Goal: Information Seeking & Learning: Check status

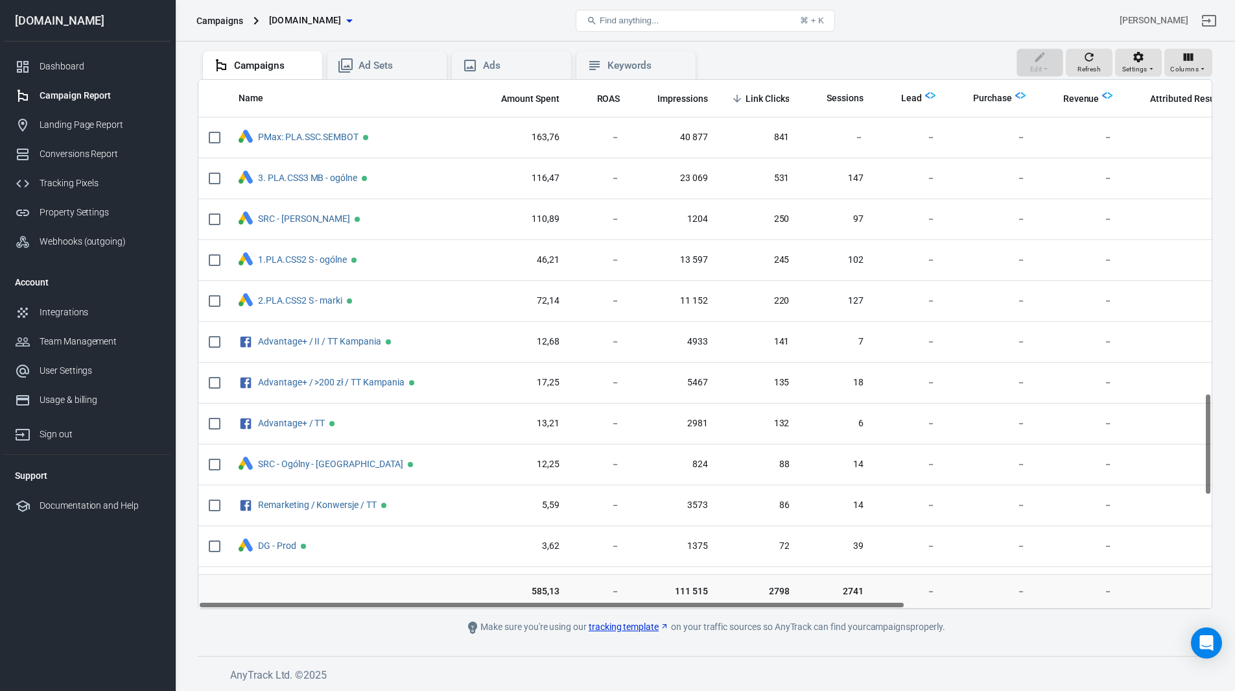
scroll to position [1615, 0]
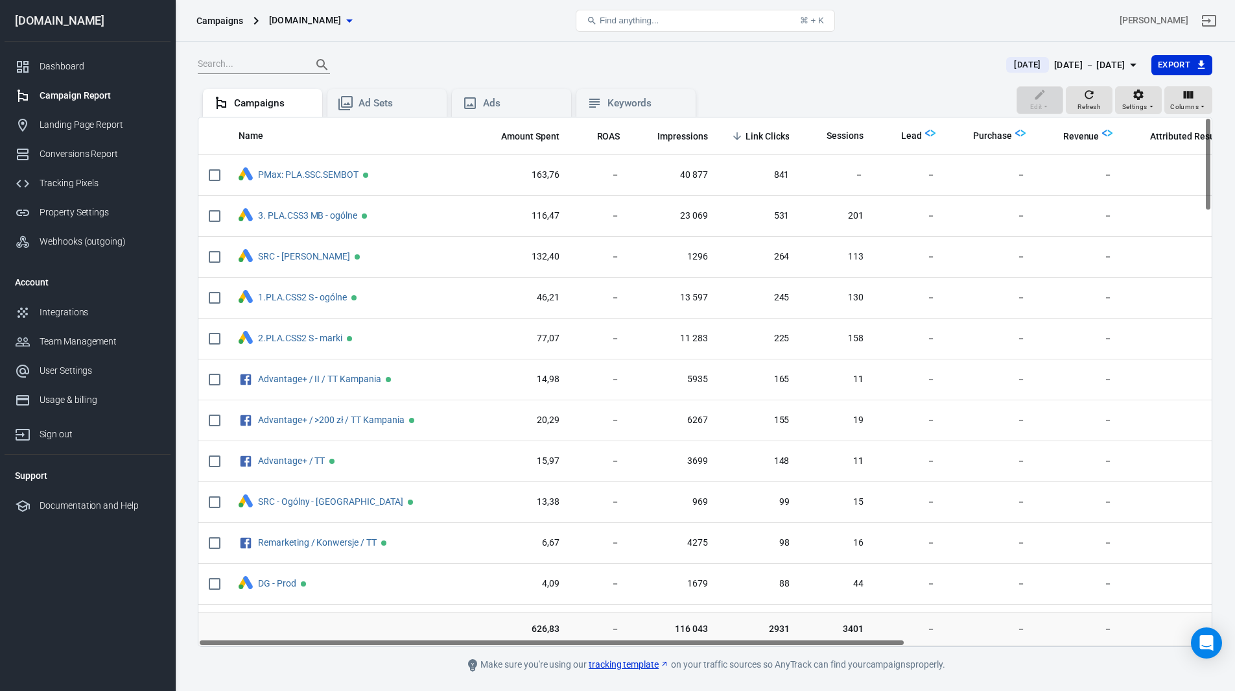
drag, startPoint x: 889, startPoint y: 642, endPoint x: 711, endPoint y: 640, distance: 177.7
click at [715, 640] on div "Name Amount Spent ROAS Impressions Link Clicks Sessions Lead Purchase Revenue A…" at bounding box center [704, 381] width 1013 height 528
click at [93, 160] on div "Conversions Report" at bounding box center [100, 154] width 121 height 14
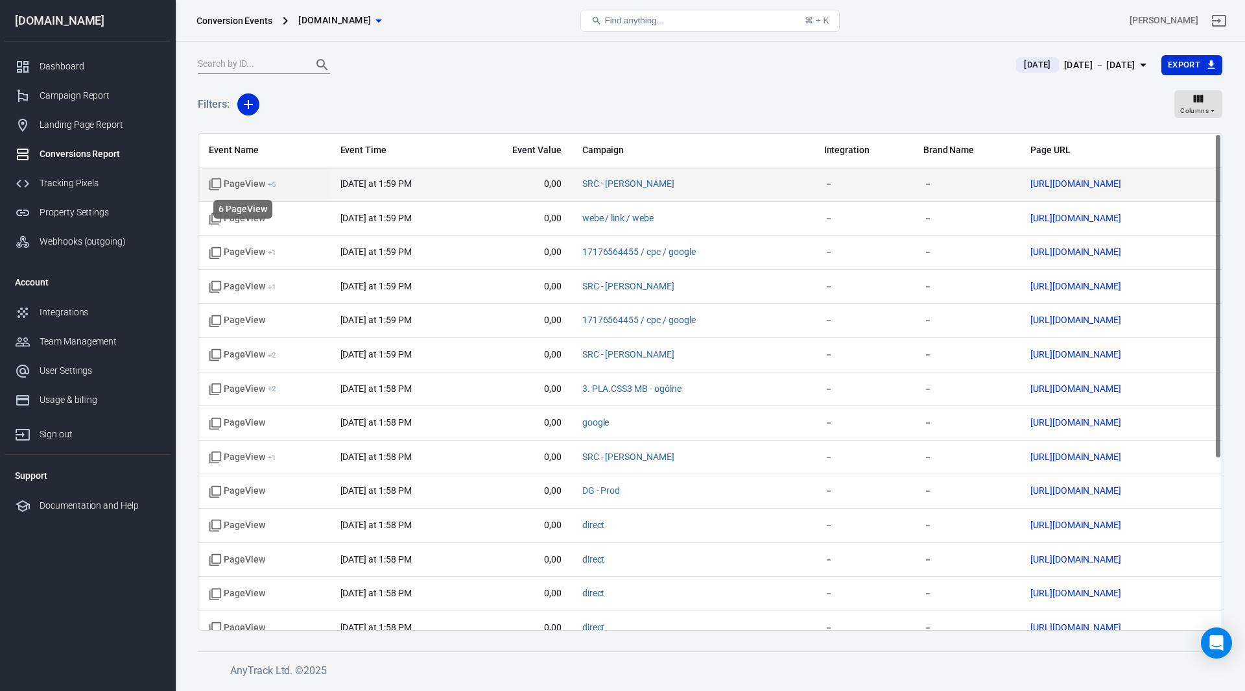
click at [242, 185] on span "PageView + 5" at bounding box center [242, 184] width 67 height 13
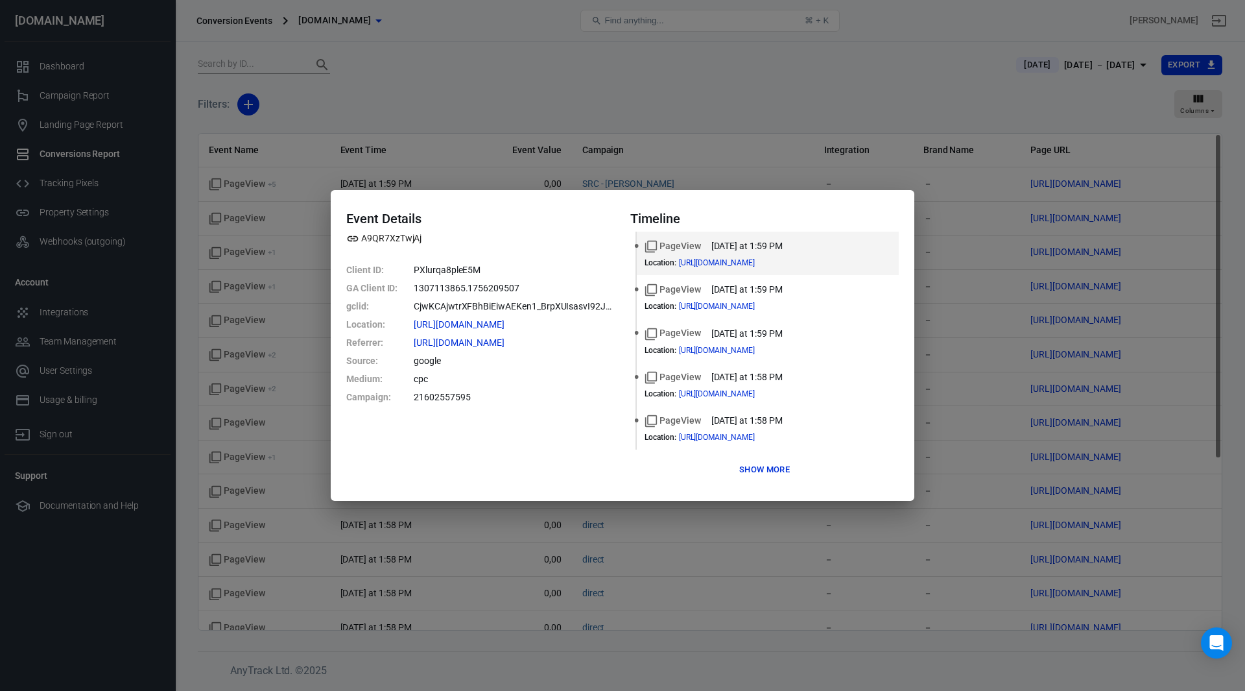
click at [749, 467] on button "Show more" at bounding box center [764, 470] width 57 height 20
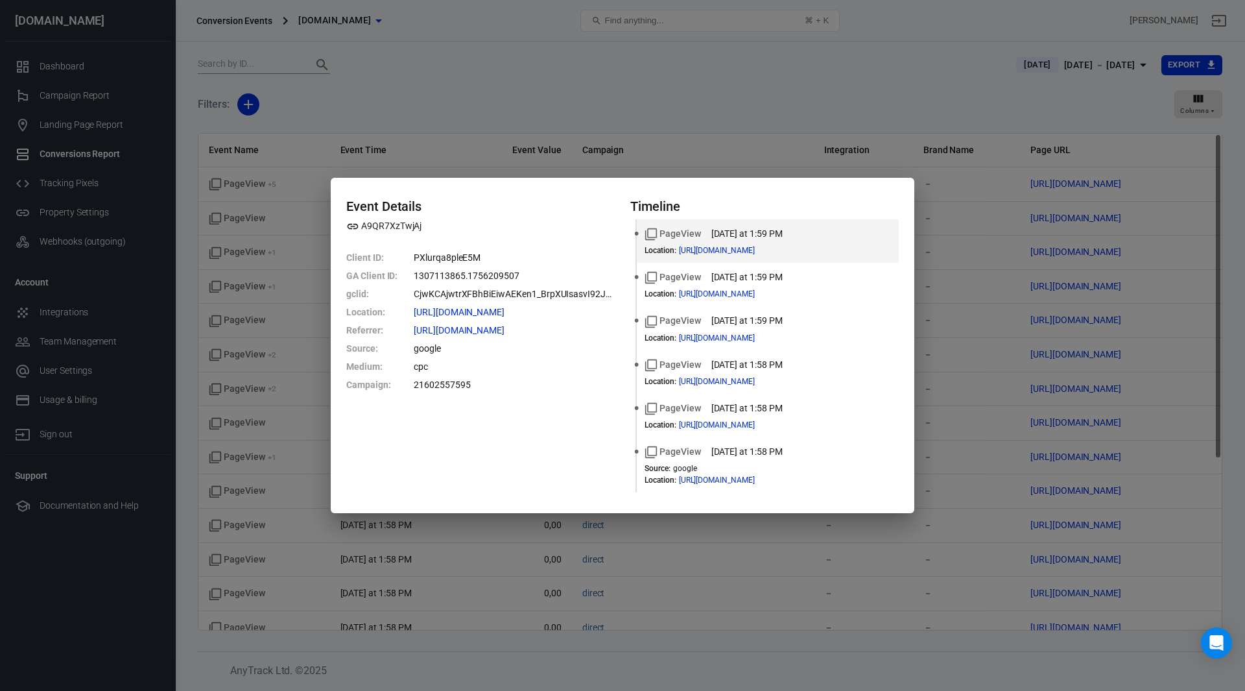
click at [712, 126] on div "Event Details A9QR7XzTwjAj Client ID : PXlurqa8pleE5M GA Client ID : 1307113865…" at bounding box center [622, 345] width 1245 height 691
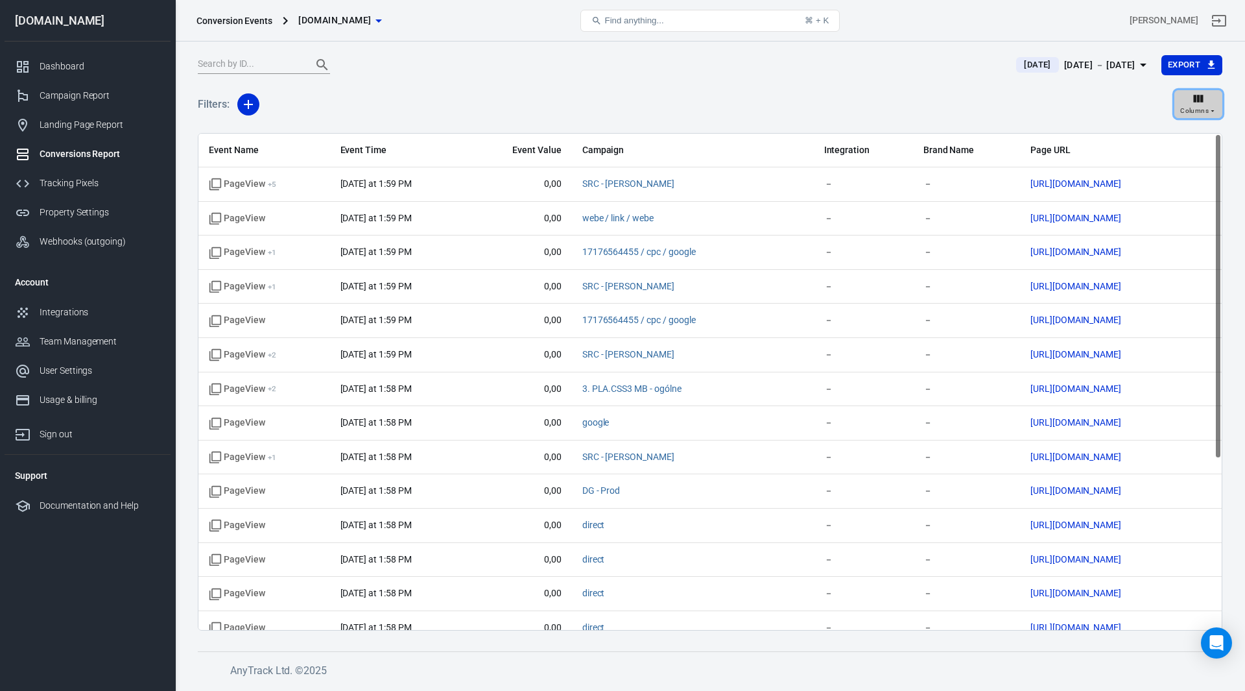
click at [1205, 97] on div "Columns" at bounding box center [1198, 104] width 36 height 25
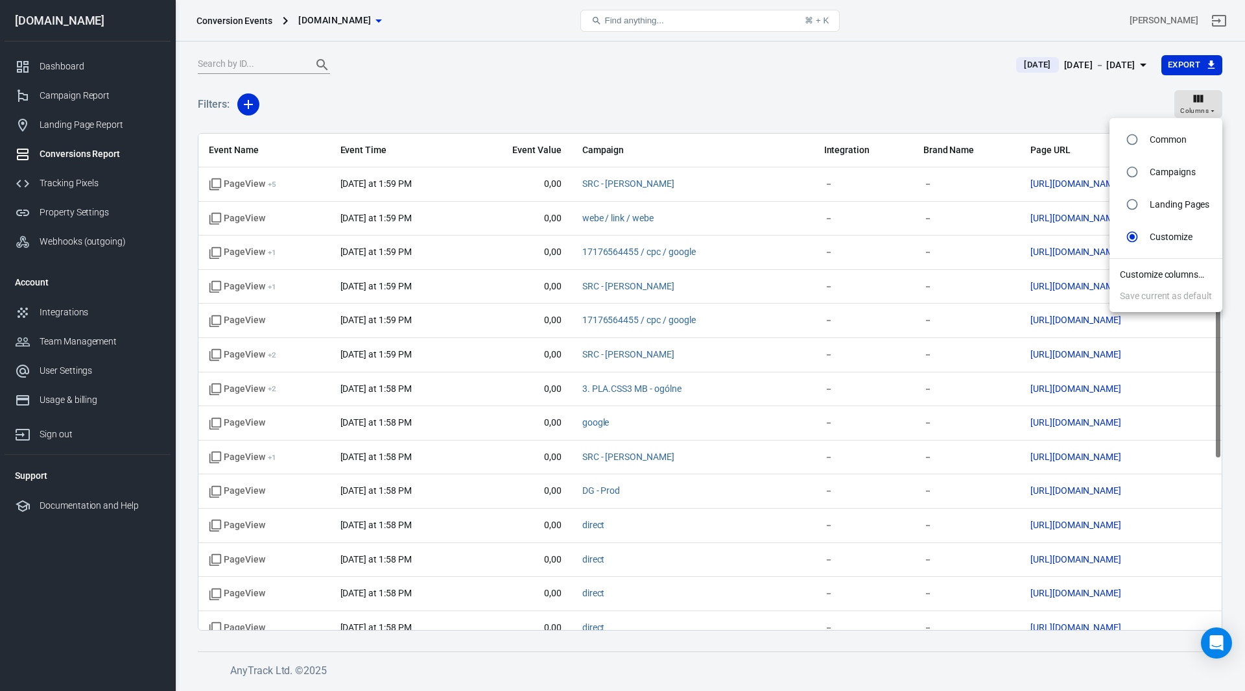
click at [1155, 281] on li "Customize columns…" at bounding box center [1165, 274] width 113 height 21
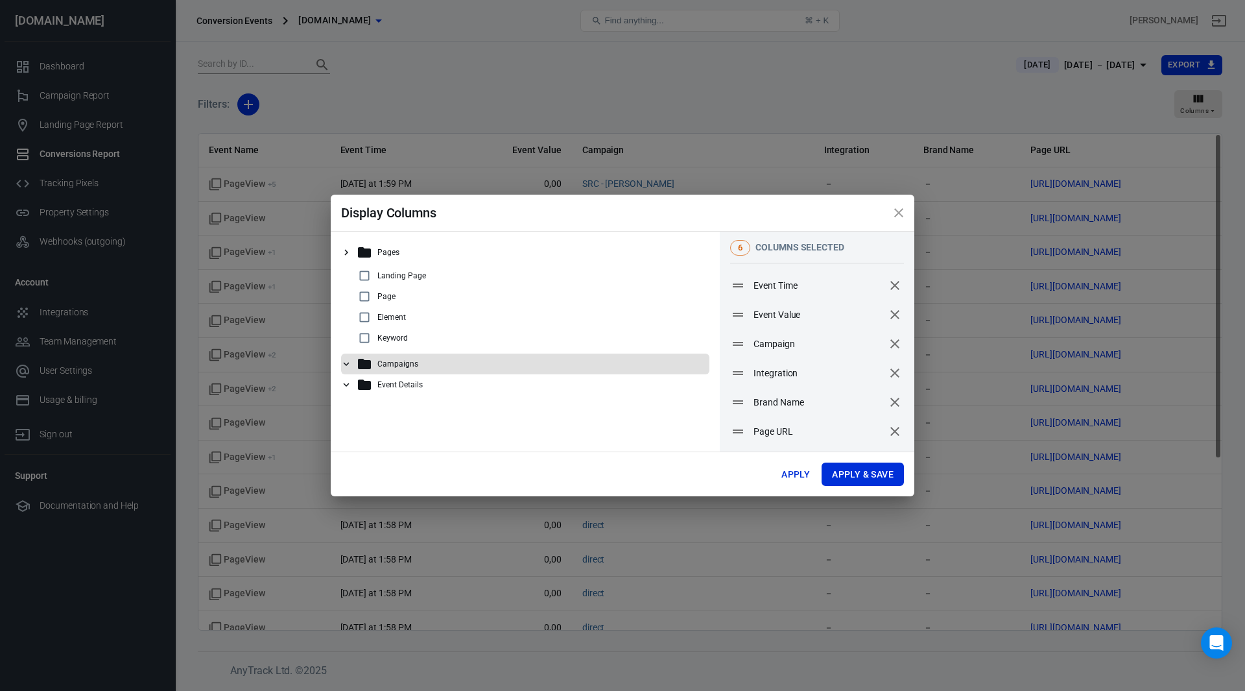
click at [346, 362] on icon at bounding box center [346, 364] width 12 height 12
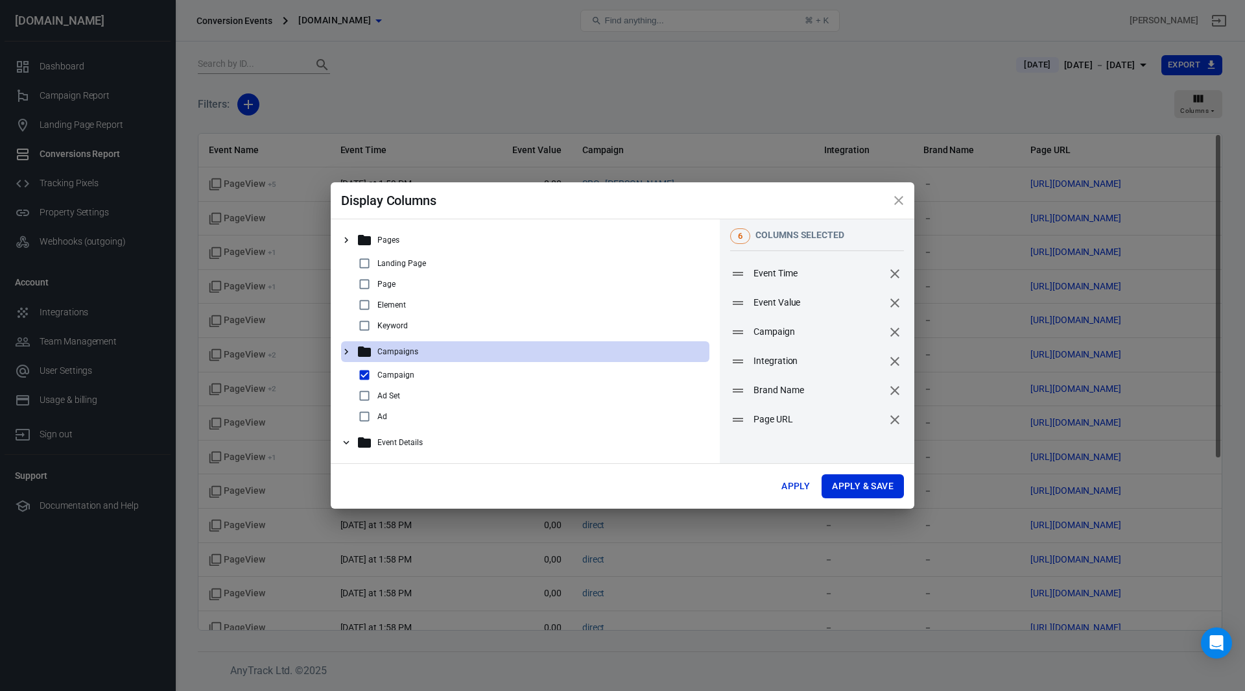
click at [350, 442] on icon at bounding box center [346, 442] width 12 height 12
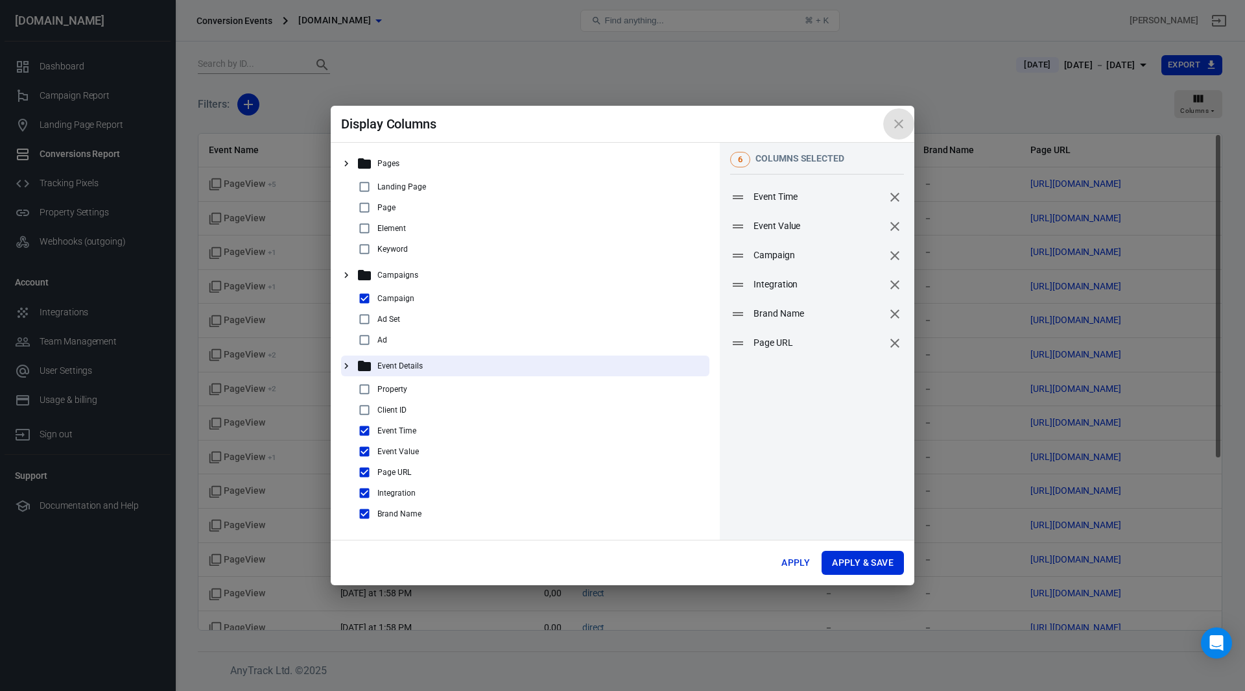
click at [900, 125] on icon "close" at bounding box center [898, 123] width 9 height 9
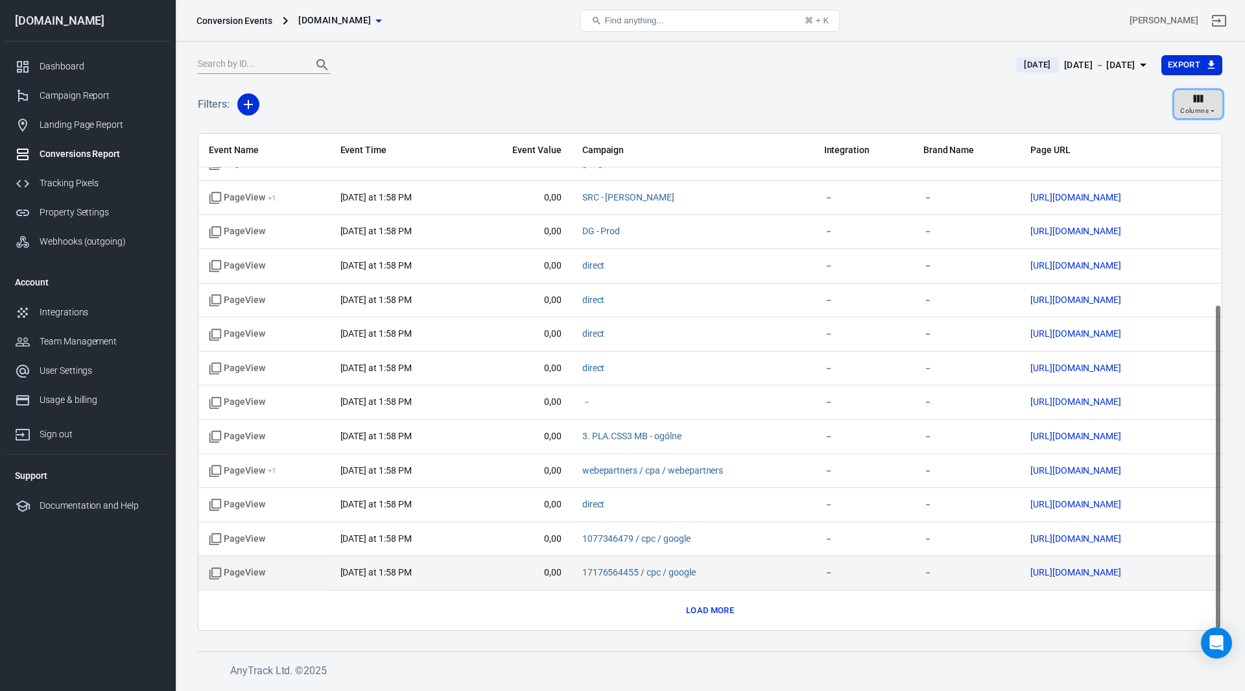
scroll to position [261, 0]
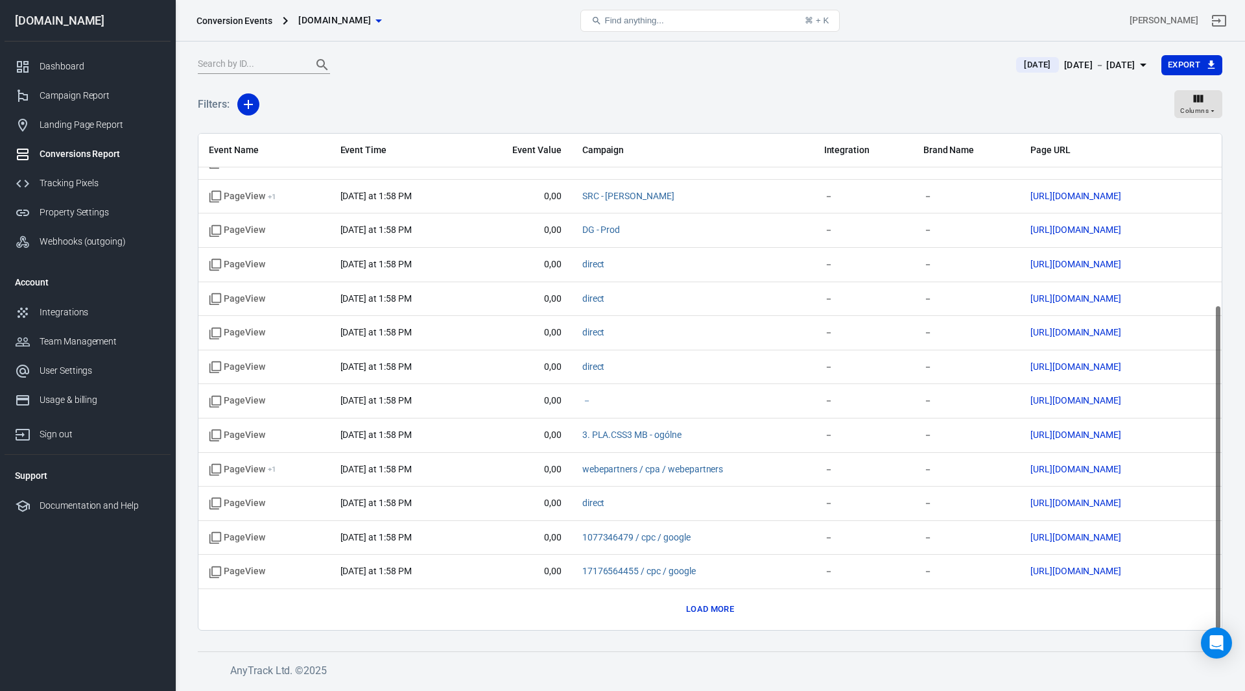
click at [721, 608] on button "Load more" at bounding box center [710, 609] width 54 height 20
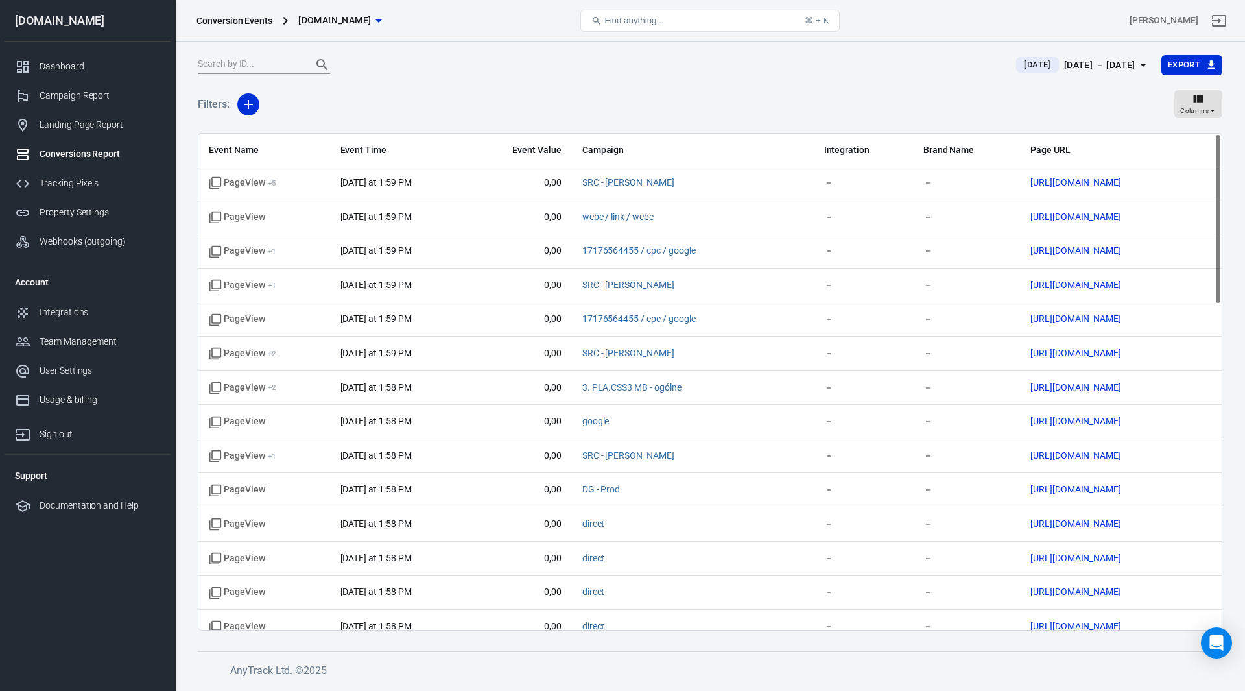
scroll to position [0, 0]
click at [1190, 105] on span "Columns" at bounding box center [1194, 111] width 29 height 12
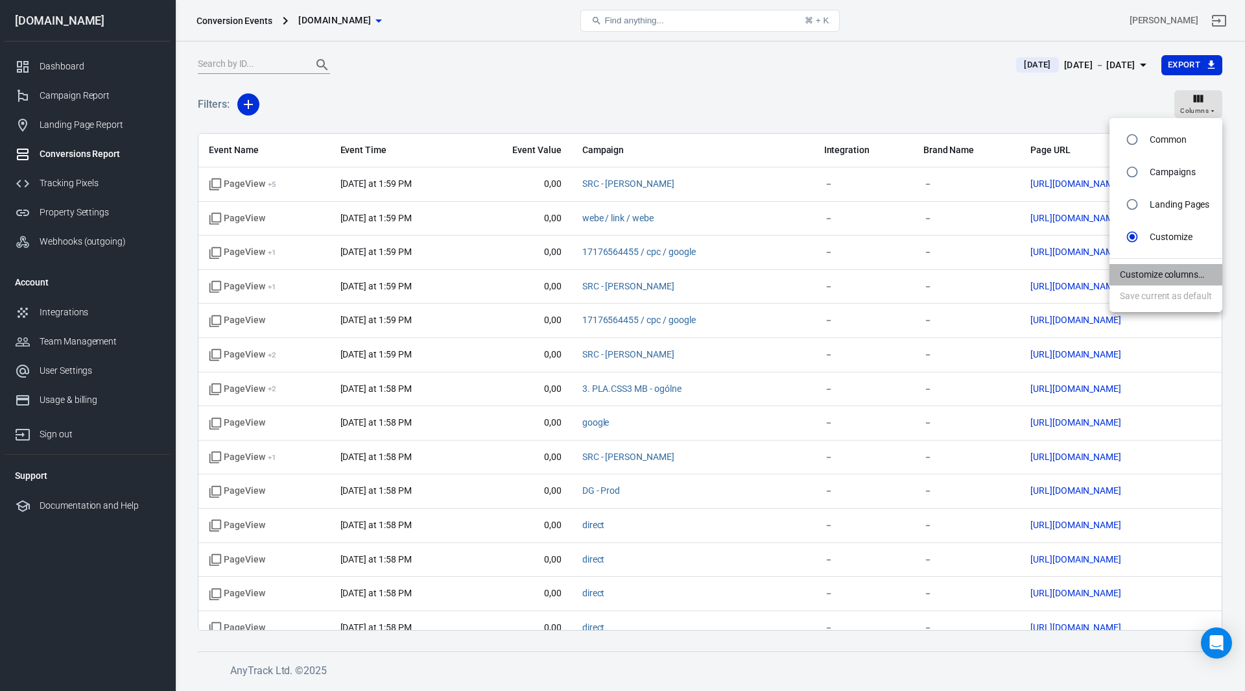
click at [1159, 279] on li "Customize columns…" at bounding box center [1165, 274] width 113 height 21
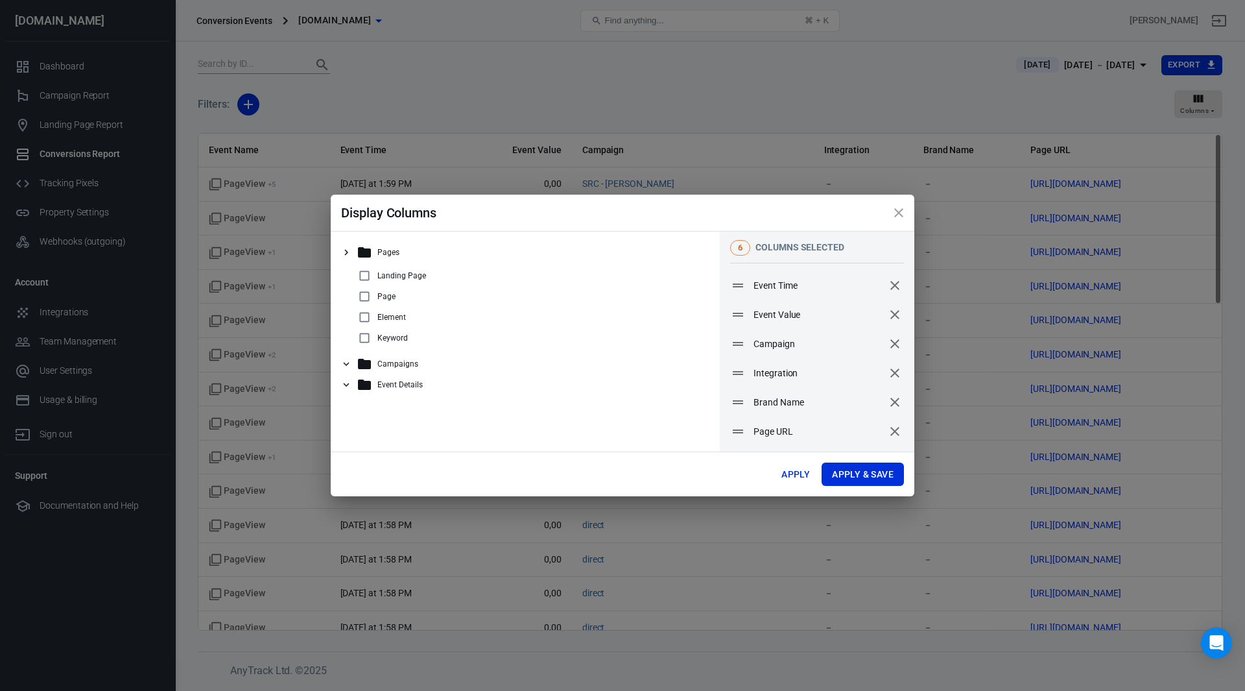
click at [346, 386] on icon at bounding box center [346, 385] width 12 height 12
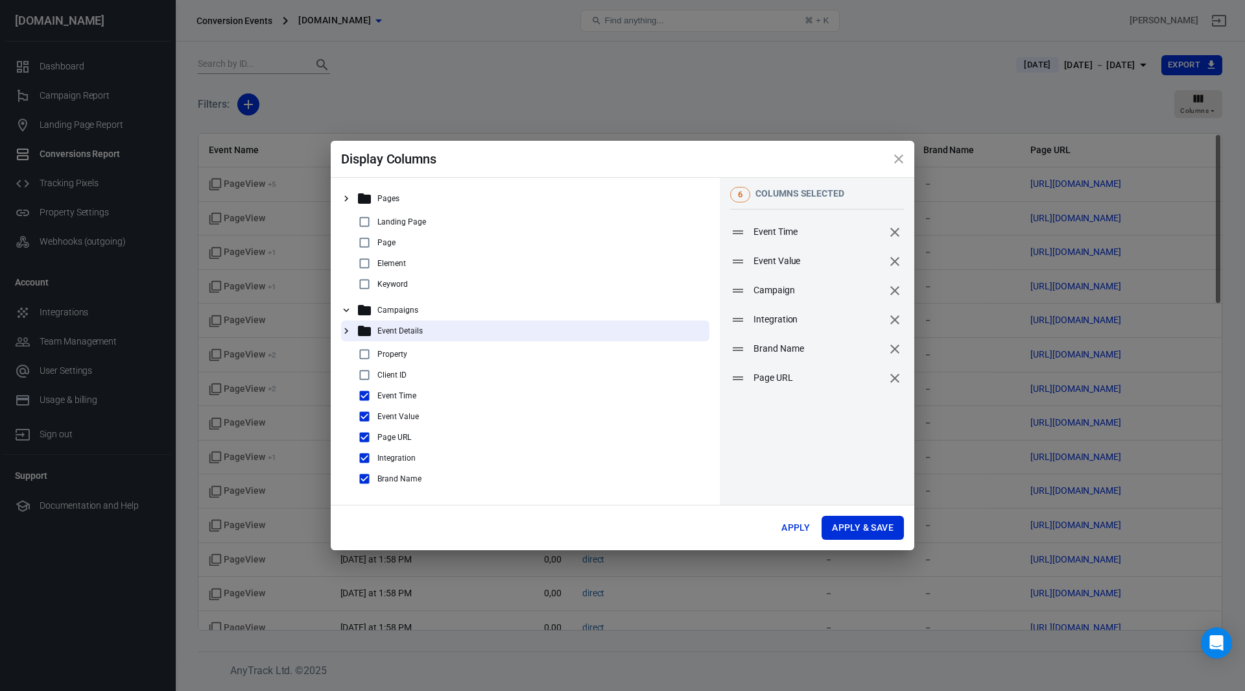
click at [363, 458] on input "checkbox" at bounding box center [365, 458] width 16 height 16
checkbox input "false"
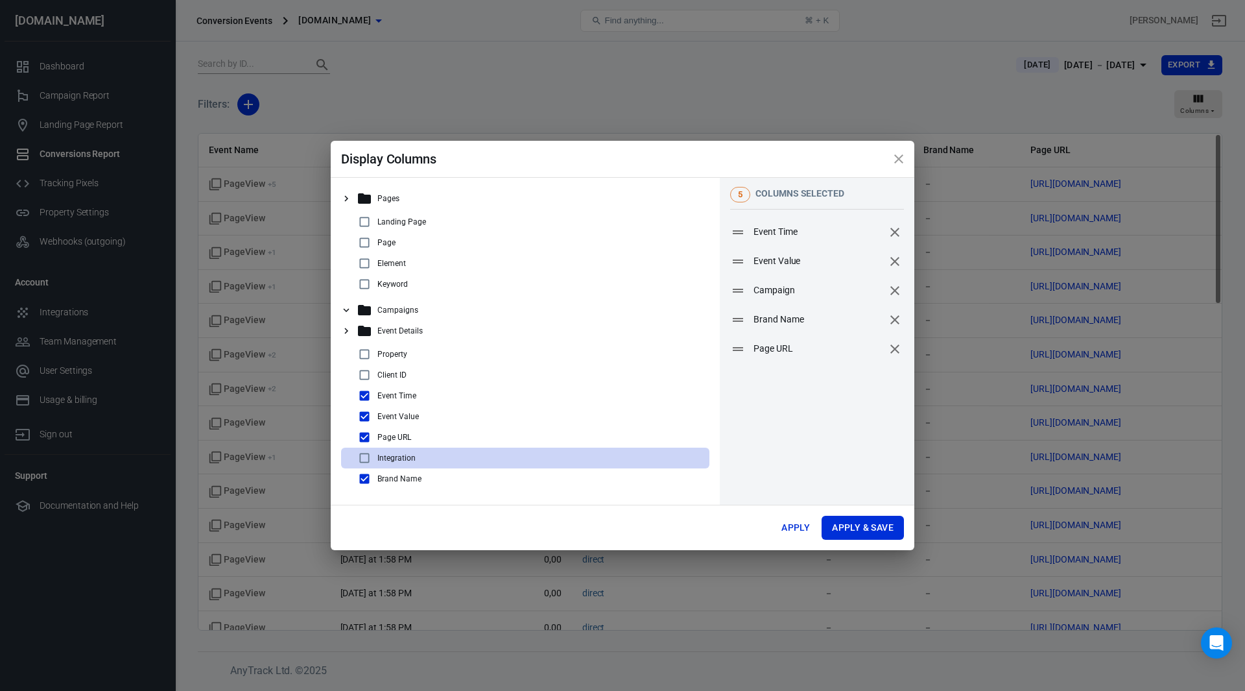
click at [364, 475] on input "checkbox" at bounding box center [365, 479] width 16 height 16
checkbox input "false"
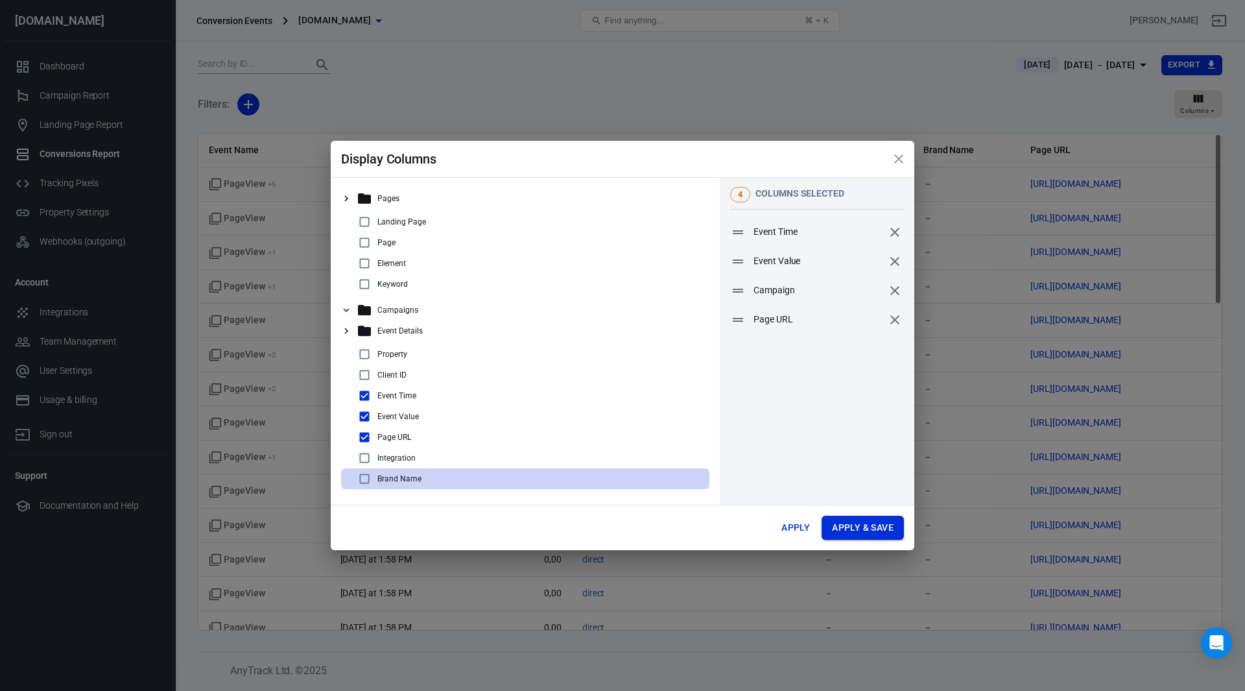
click at [861, 525] on button "Apply & Save" at bounding box center [862, 527] width 82 height 24
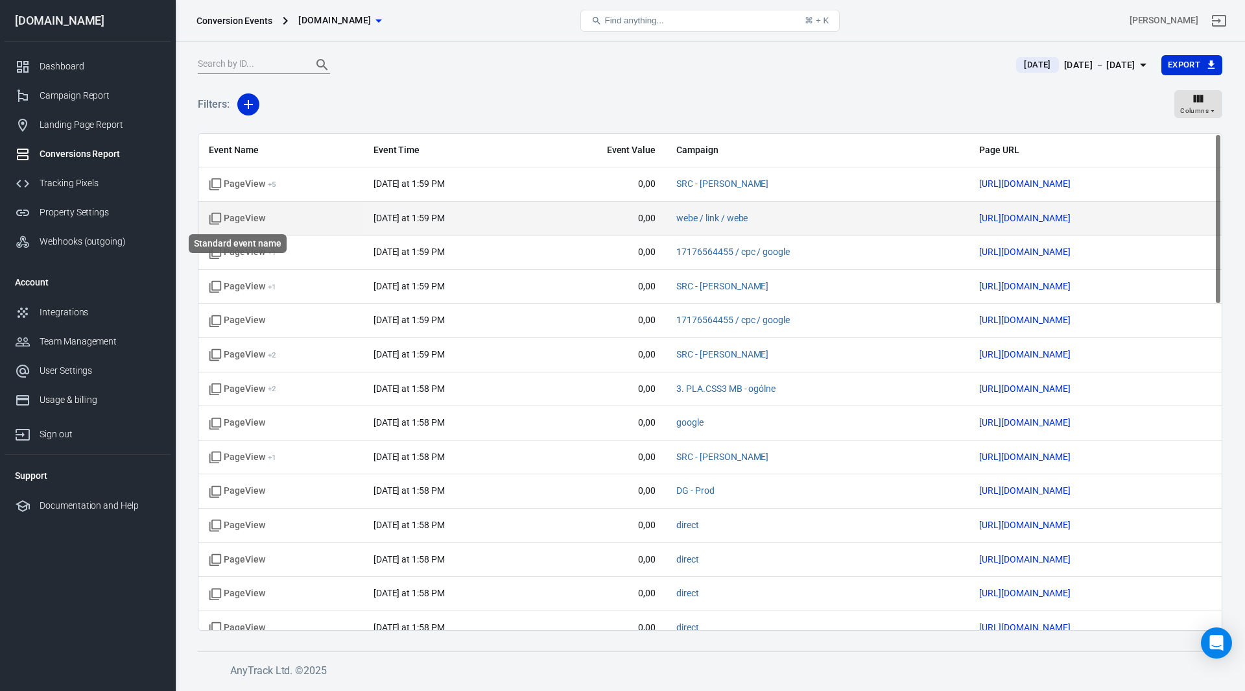
click at [216, 215] on icon "Standard event name" at bounding box center [215, 218] width 13 height 13
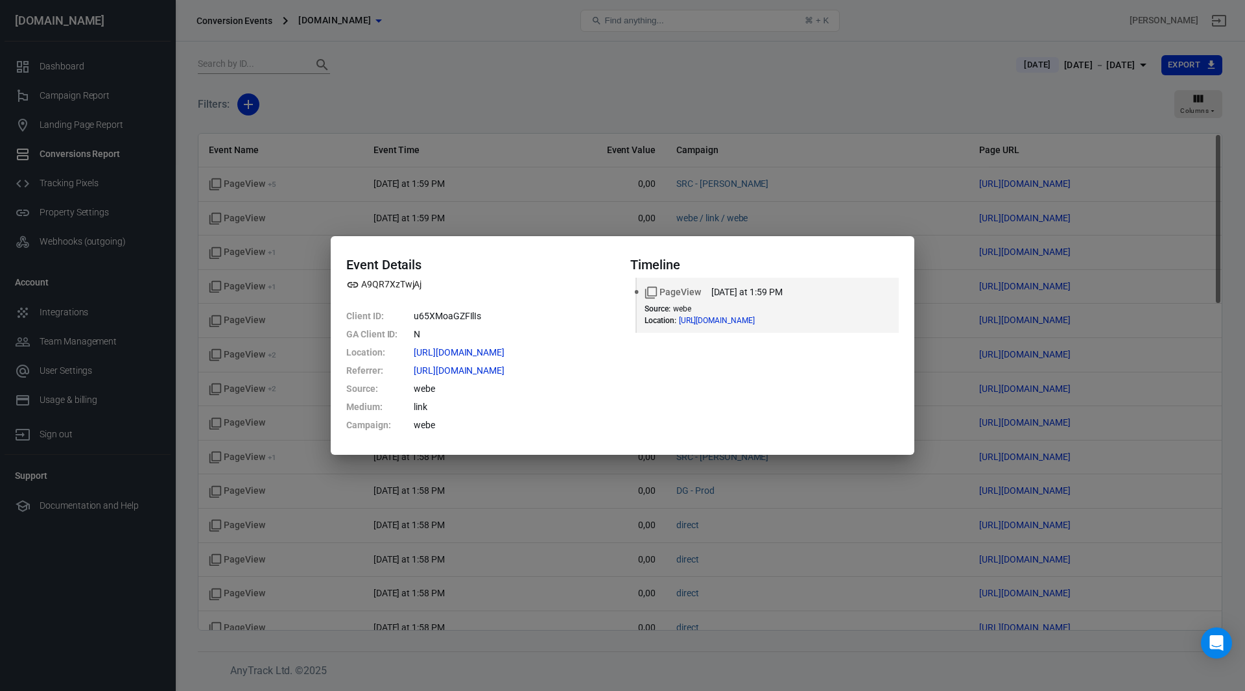
click at [849, 97] on div "Event Details A9QR7XzTwjAj Client ID : u65XMoaGZFIlIs GA Client ID : N Location…" at bounding box center [622, 345] width 1245 height 691
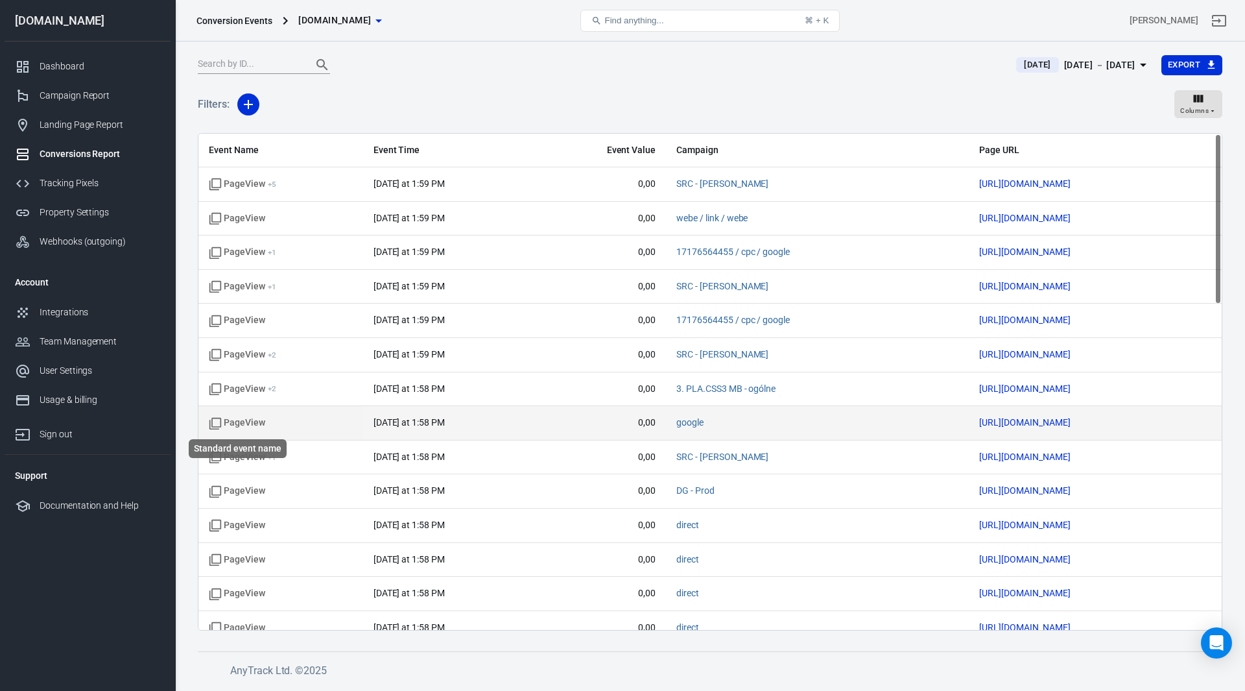
click at [255, 419] on span "PageView" at bounding box center [237, 422] width 56 height 13
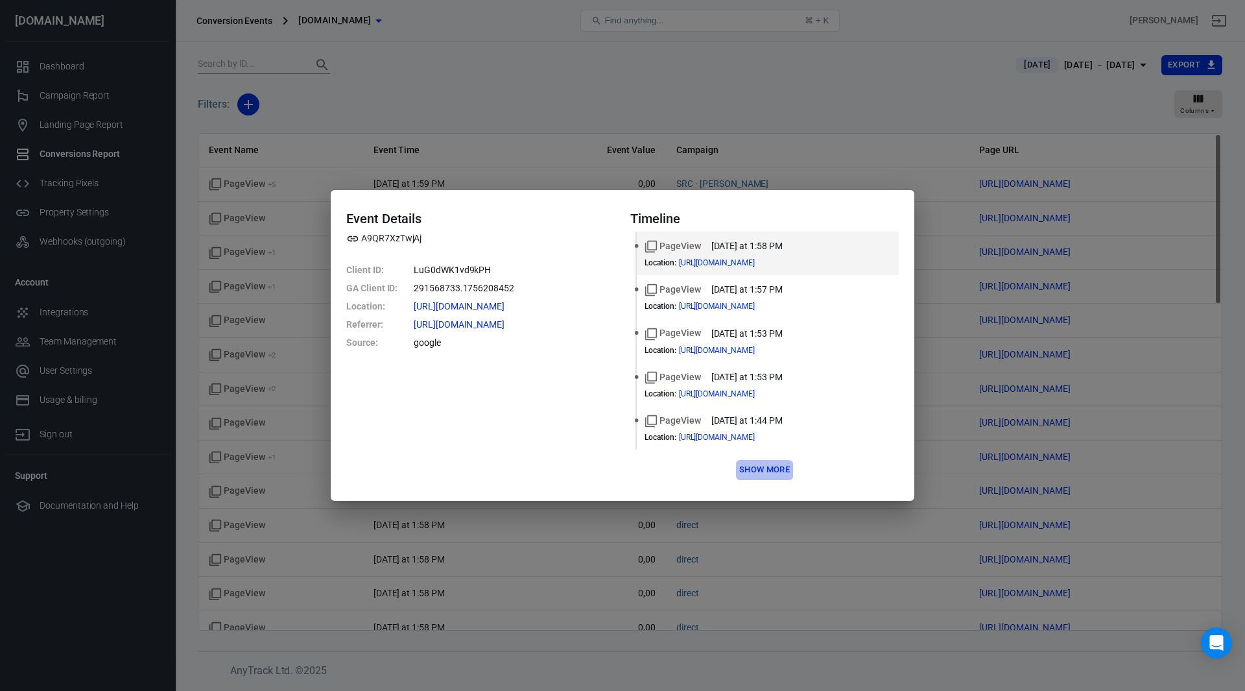
click at [779, 472] on button "Show more" at bounding box center [764, 470] width 57 height 20
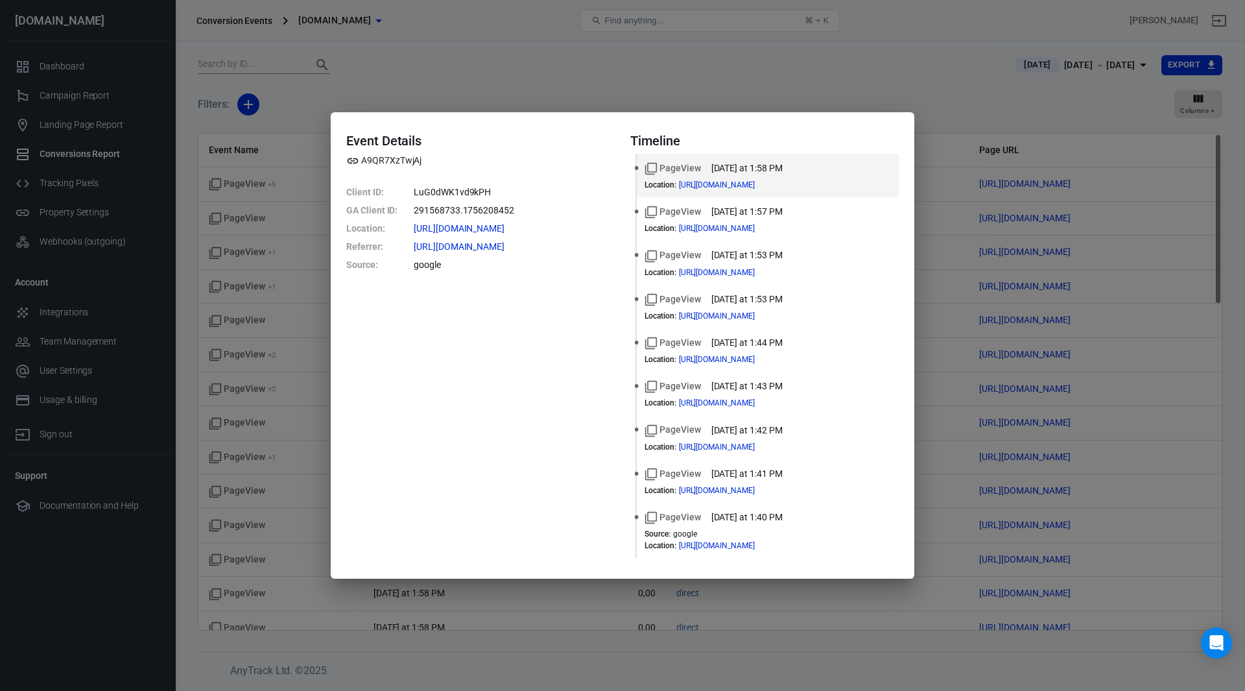
click at [910, 70] on div "Event Details A9QR7XzTwjAj Client ID : LuG0dWK1vd9kPH GA Client ID : 291568733.…" at bounding box center [622, 345] width 1245 height 691
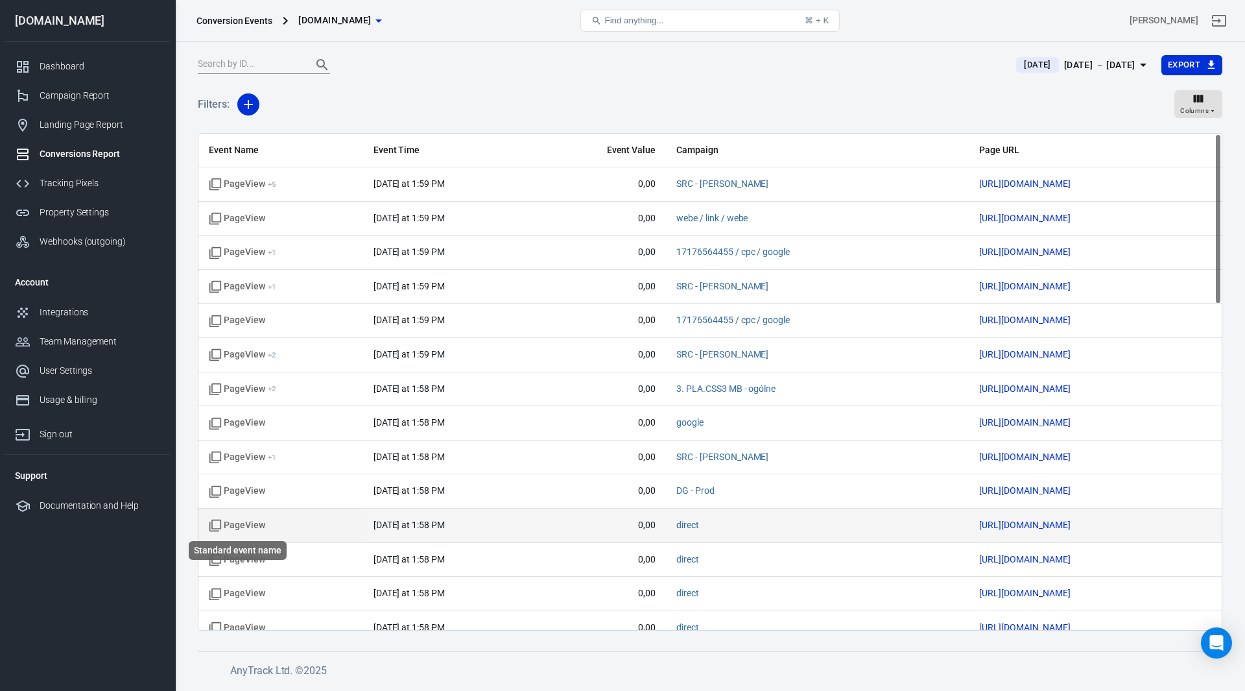
click at [242, 523] on span "PageView" at bounding box center [237, 525] width 56 height 13
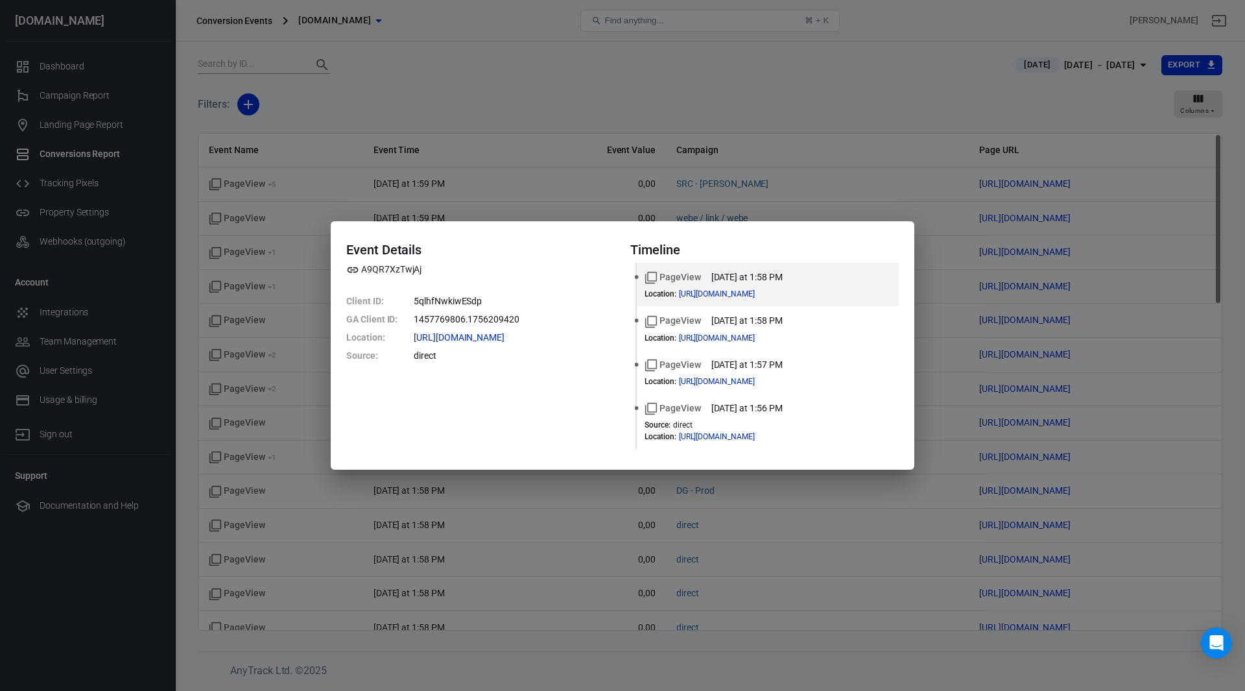
click at [731, 89] on div "Event Details A9QR7XzTwjAj Client ID : 5qlhfNwkiwESdp GA Client ID : 1457769806…" at bounding box center [622, 345] width 1245 height 691
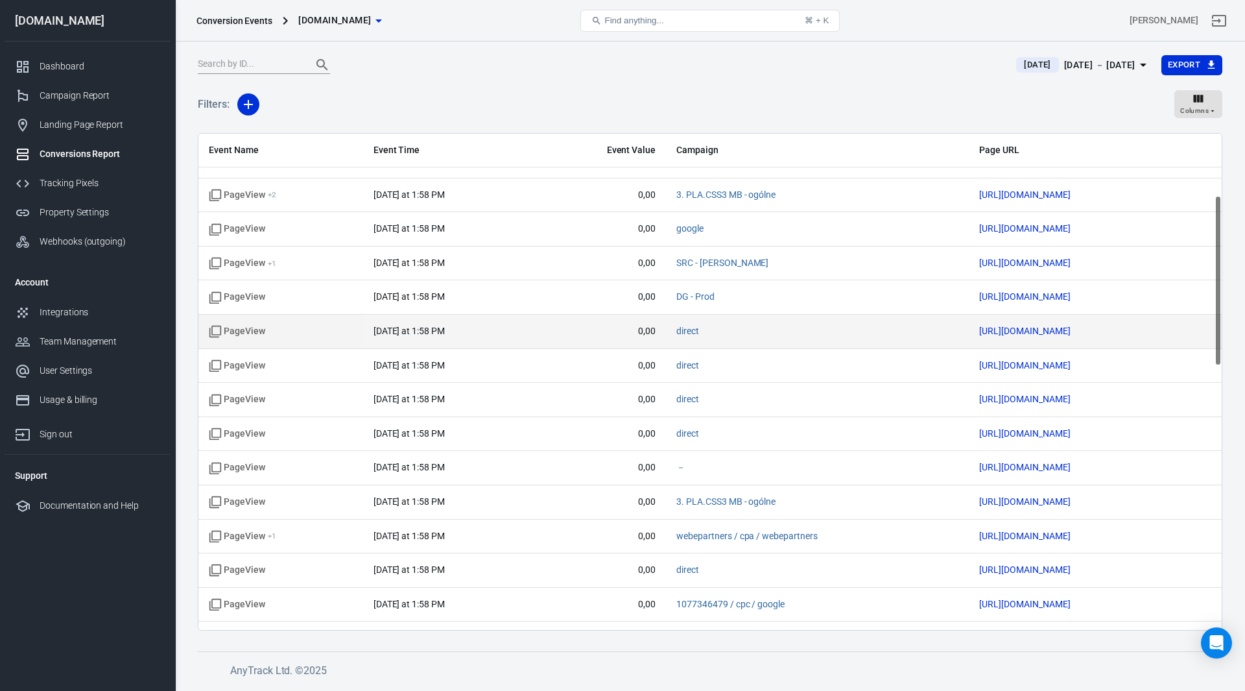
scroll to position [195, 0]
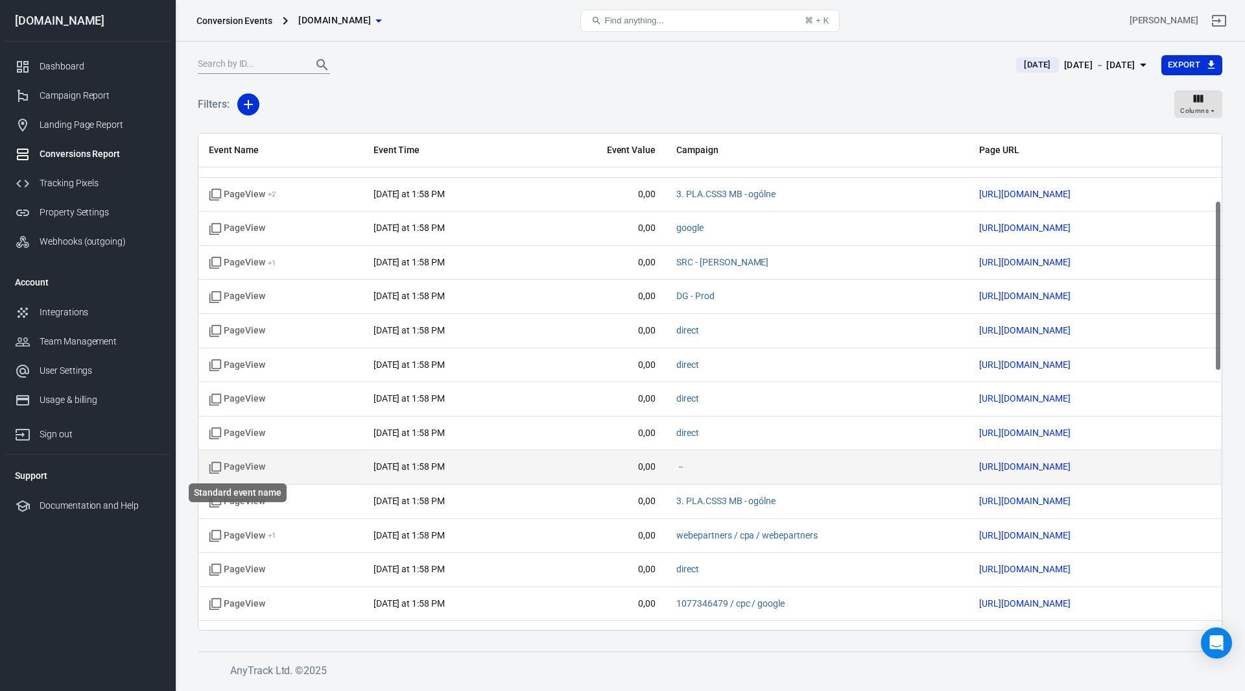
click at [242, 471] on span "PageView" at bounding box center [237, 466] width 56 height 13
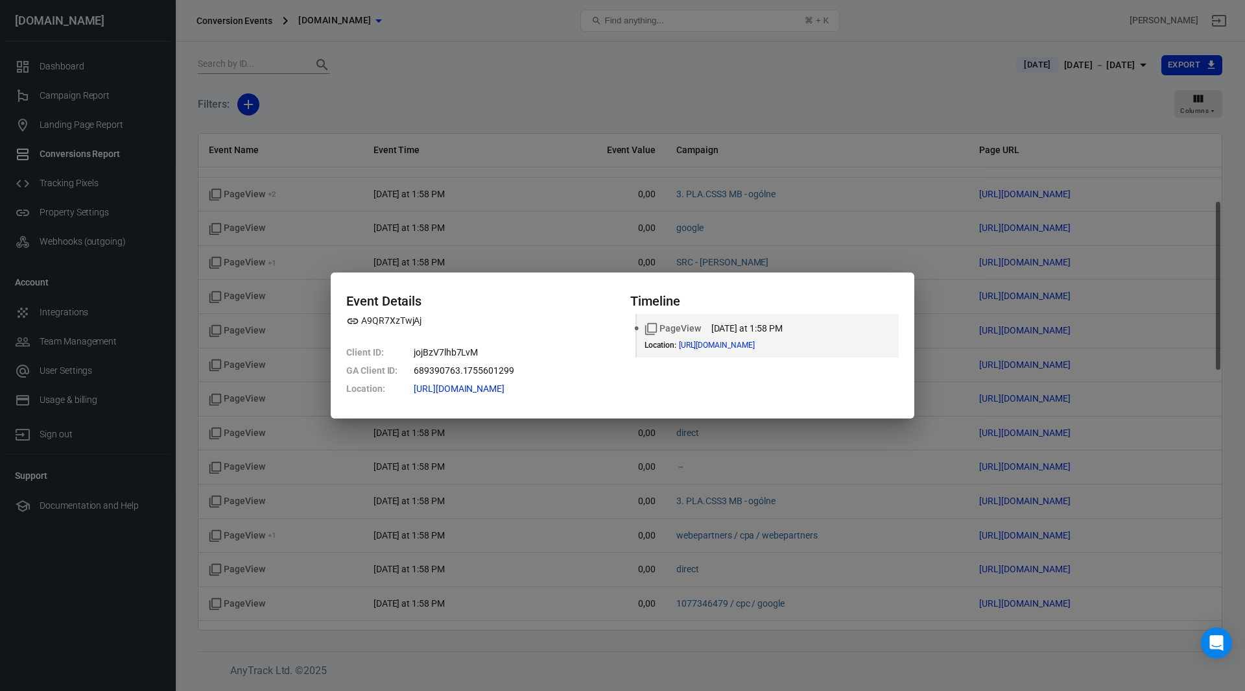
click at [834, 112] on div "Event Details A9QR7XzTwjAj Client ID : jojBzV7lhb7LvM GA Client ID : 689390763.…" at bounding box center [622, 345] width 1245 height 691
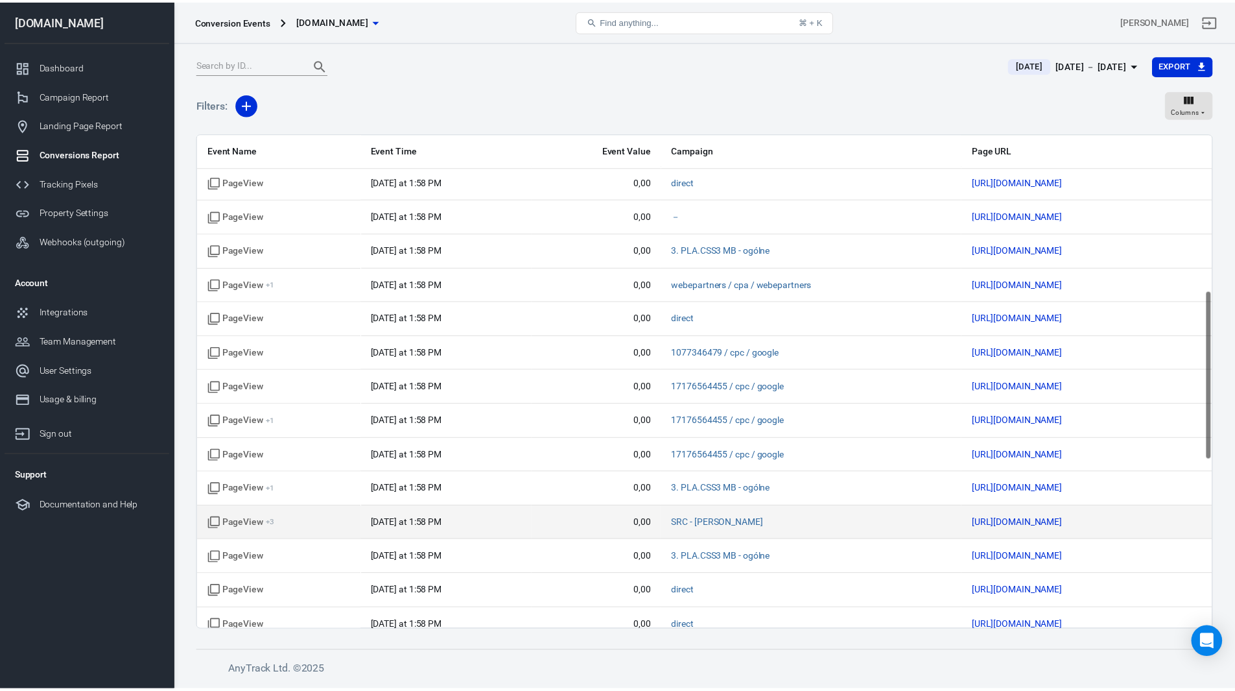
scroll to position [454, 0]
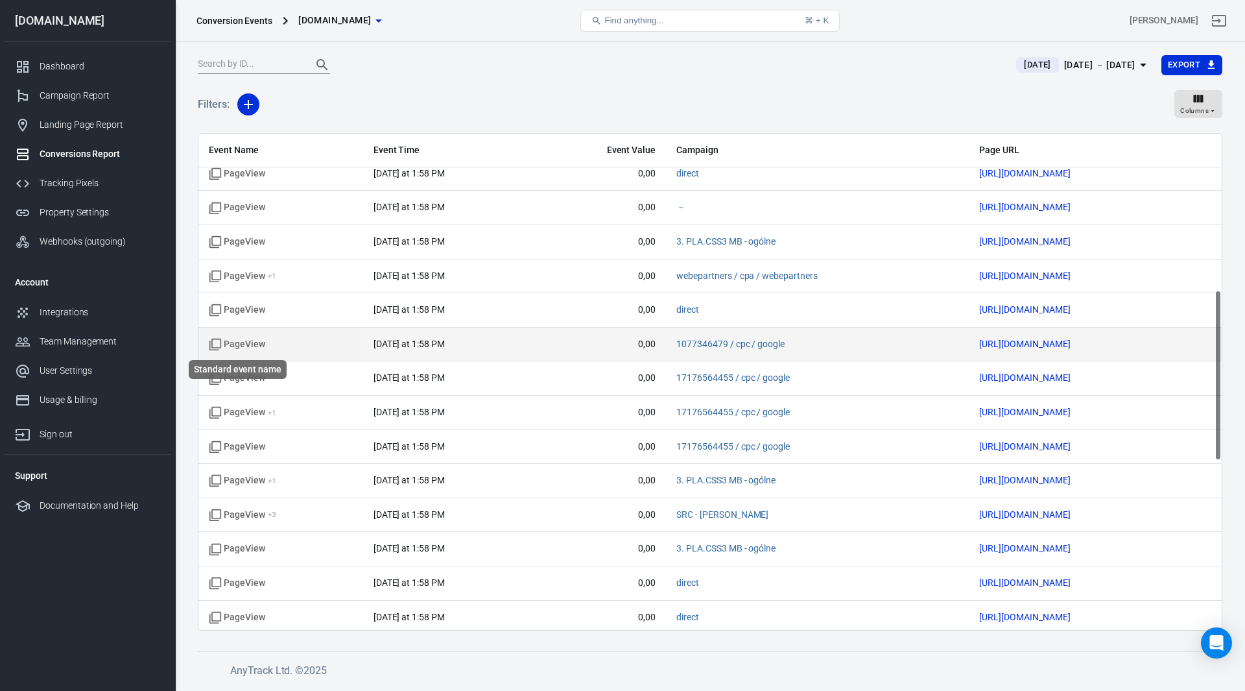
click at [246, 344] on span "PageView" at bounding box center [237, 344] width 56 height 13
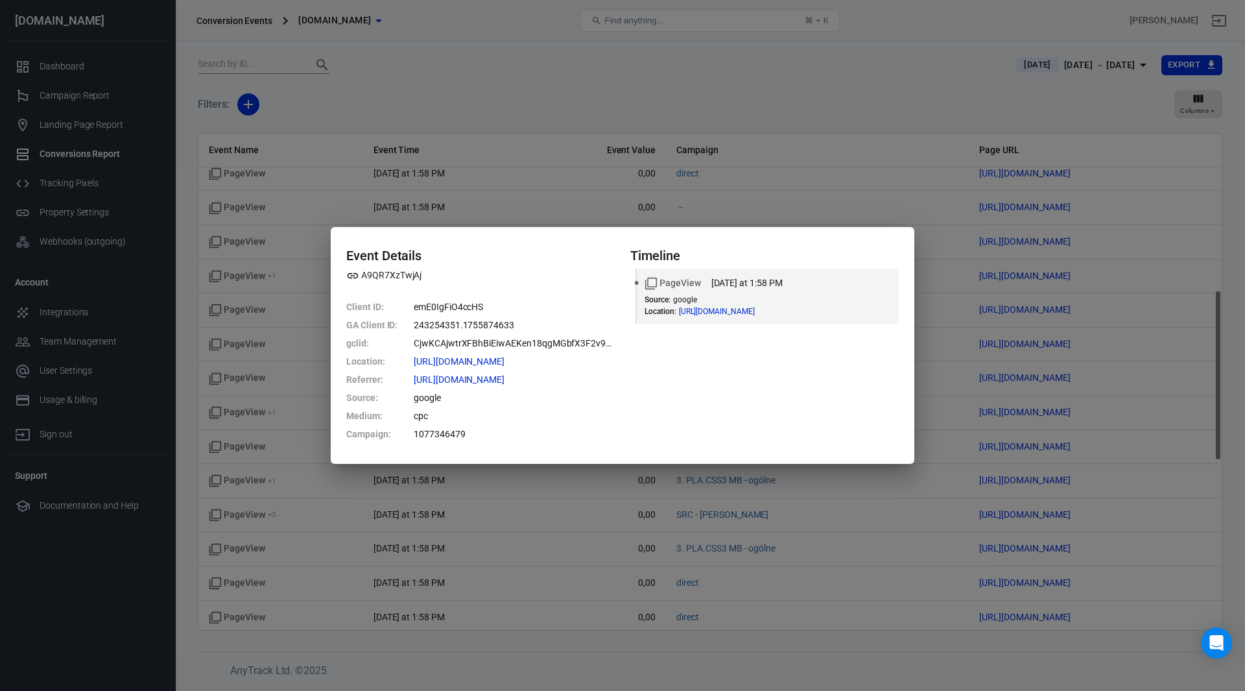
click at [818, 99] on div "Event Details A9QR7XzTwjAj Client ID : emE0IgFiO4ccHS GA Client ID : 243254351.…" at bounding box center [622, 345] width 1245 height 691
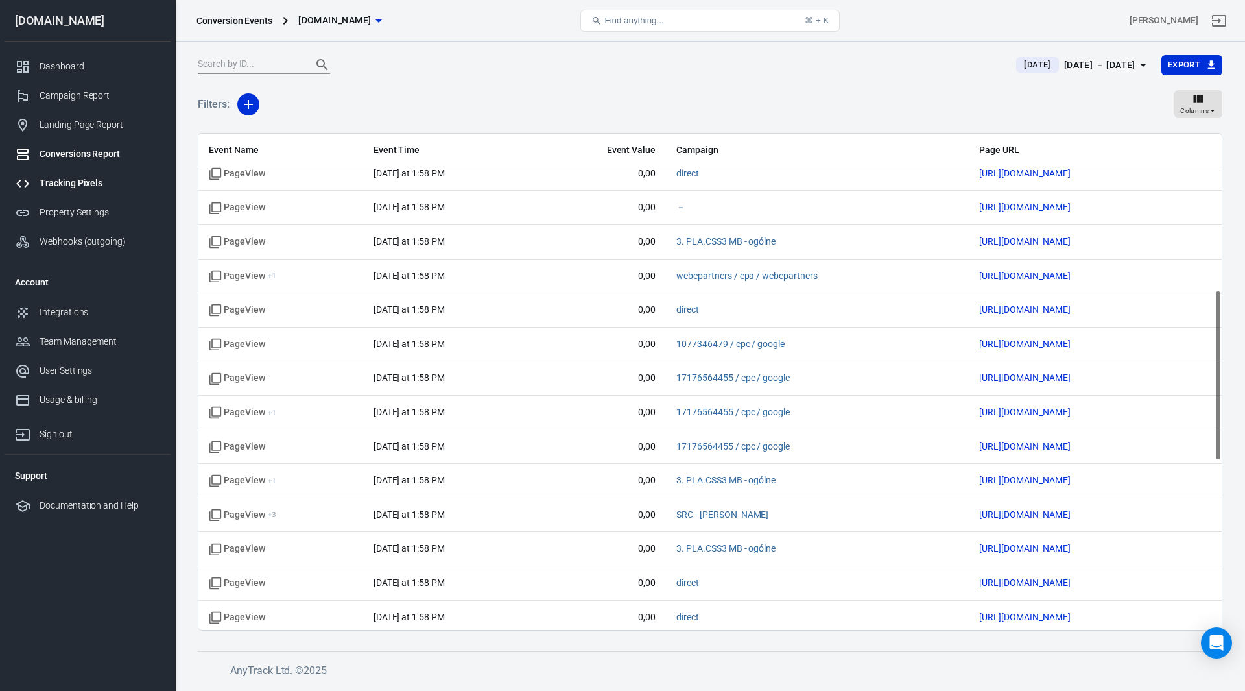
click at [63, 185] on div "Tracking Pixels" at bounding box center [100, 183] width 121 height 14
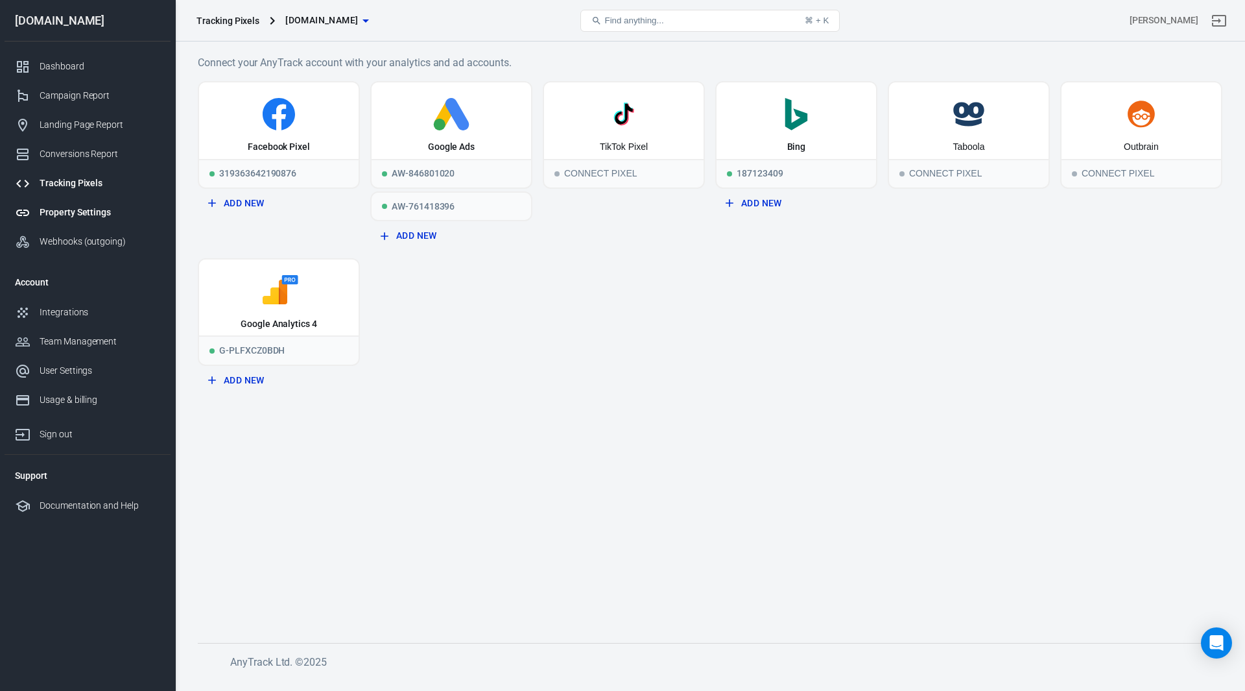
click at [91, 211] on div "Property Settings" at bounding box center [100, 213] width 121 height 14
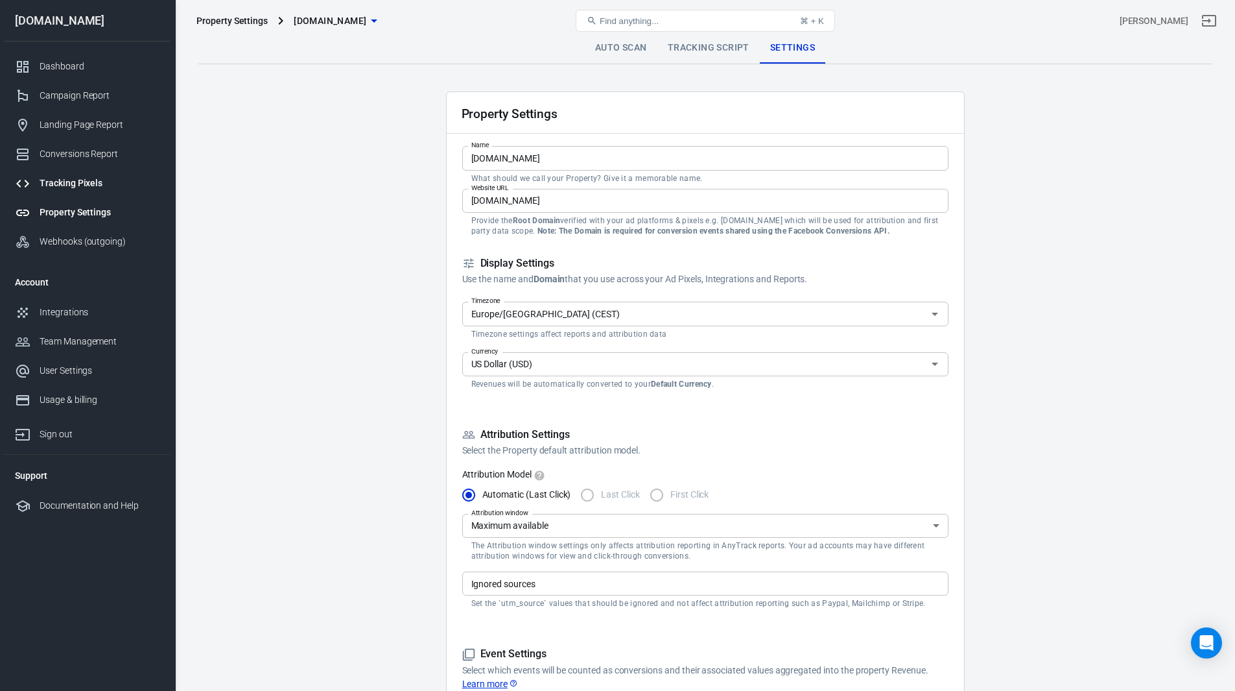
click at [83, 187] on div "Tracking Pixels" at bounding box center [100, 183] width 121 height 14
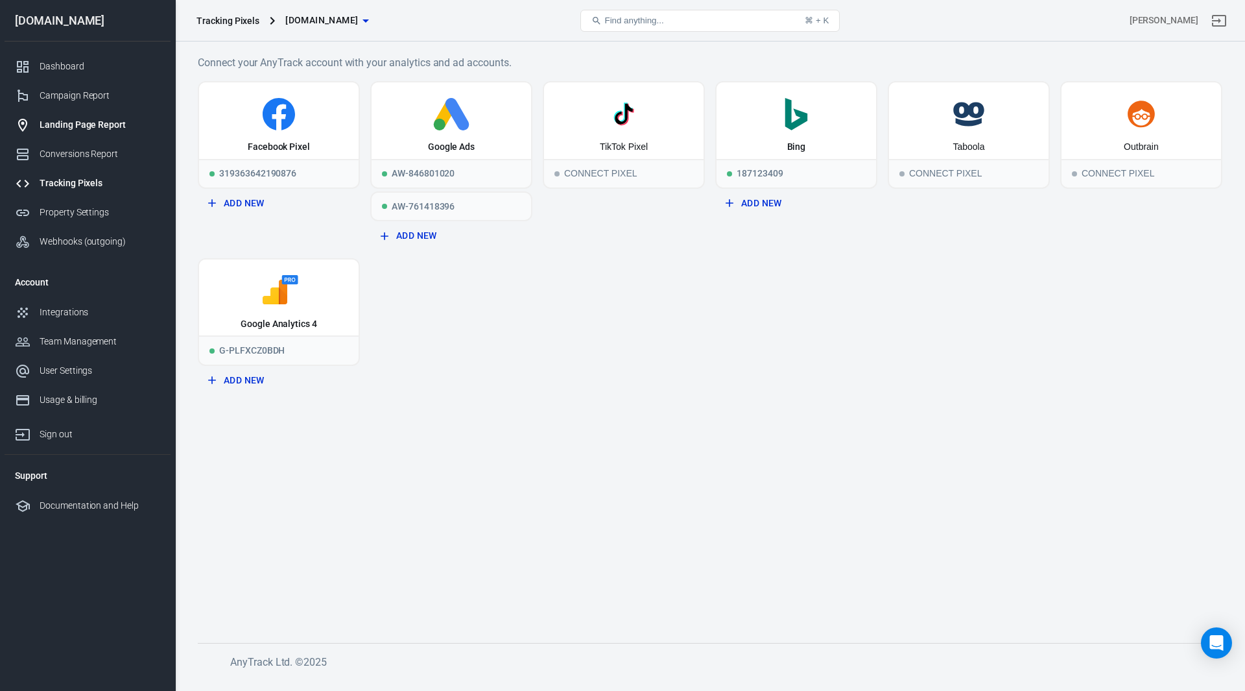
click at [76, 128] on div "Landing Page Report" at bounding box center [100, 125] width 121 height 14
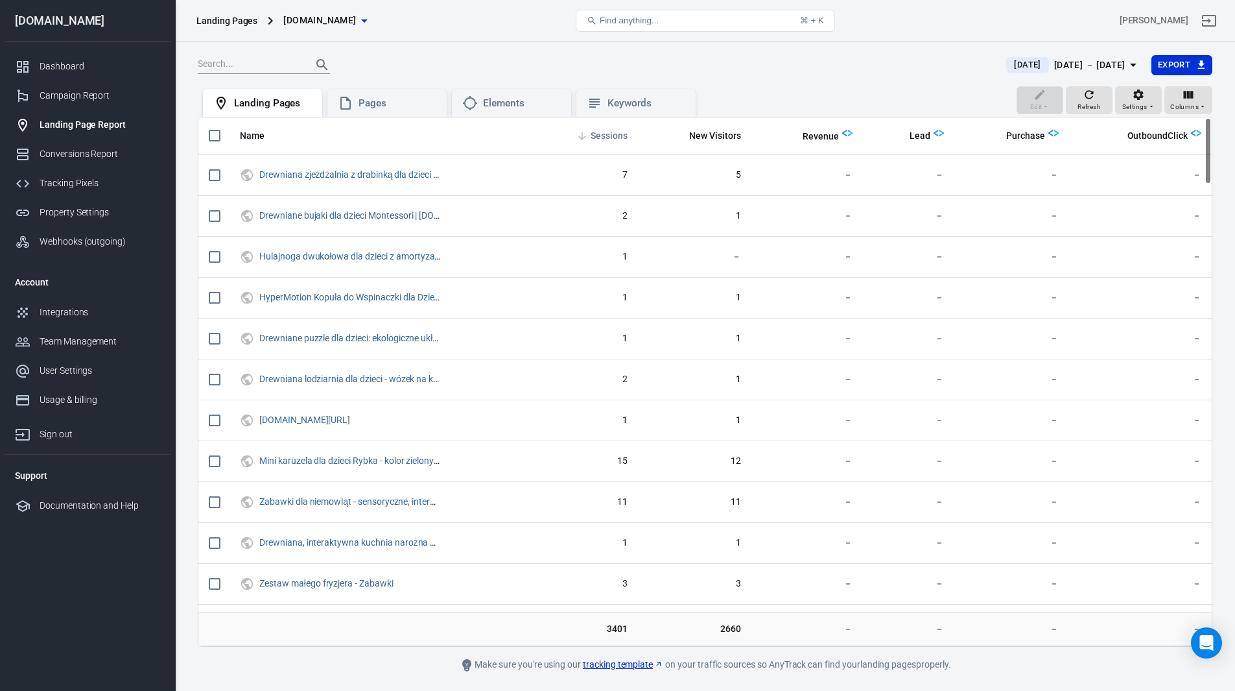
click at [612, 136] on span "Sessions" at bounding box center [609, 136] width 37 height 13
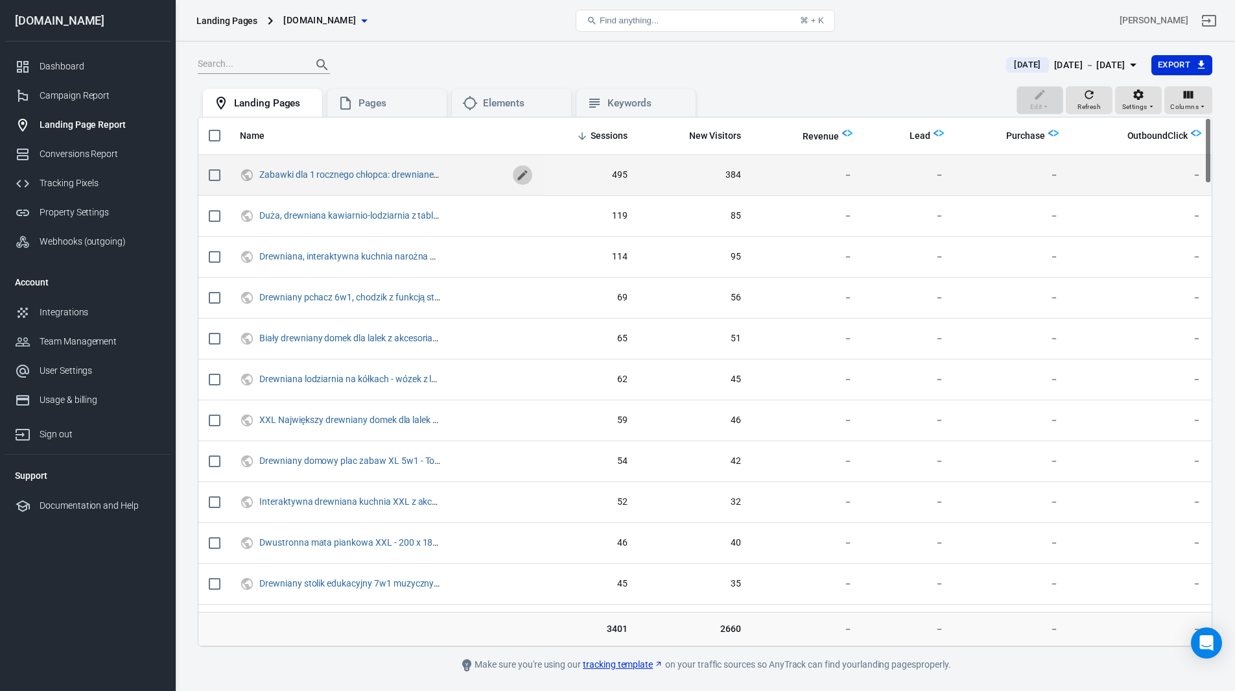
click at [526, 173] on icon "scrollable content" at bounding box center [523, 175] width 10 height 10
click at [524, 174] on icon "scrollable content" at bounding box center [523, 175] width 16 height 16
click at [1029, 135] on span "Purchase" at bounding box center [1025, 136] width 39 height 13
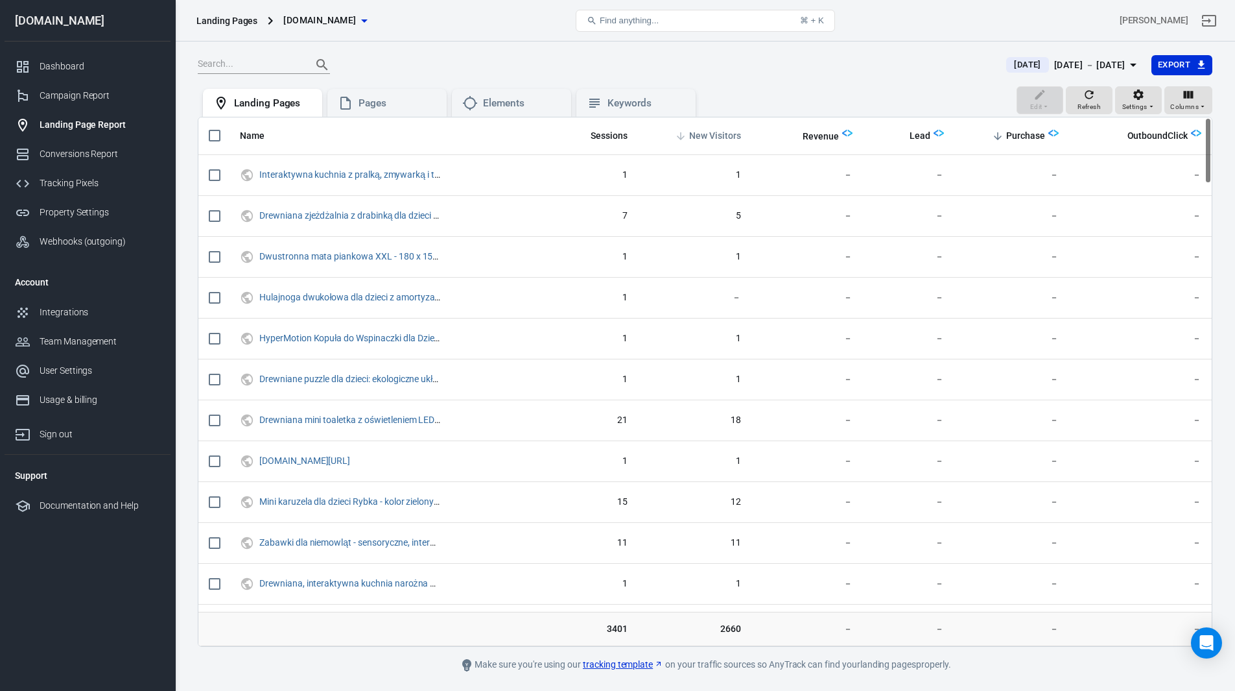
click at [719, 136] on span "New Visitors" at bounding box center [715, 136] width 52 height 13
click at [896, 62] on div at bounding box center [594, 65] width 793 height 18
